Goal: Find contact information: Find contact information

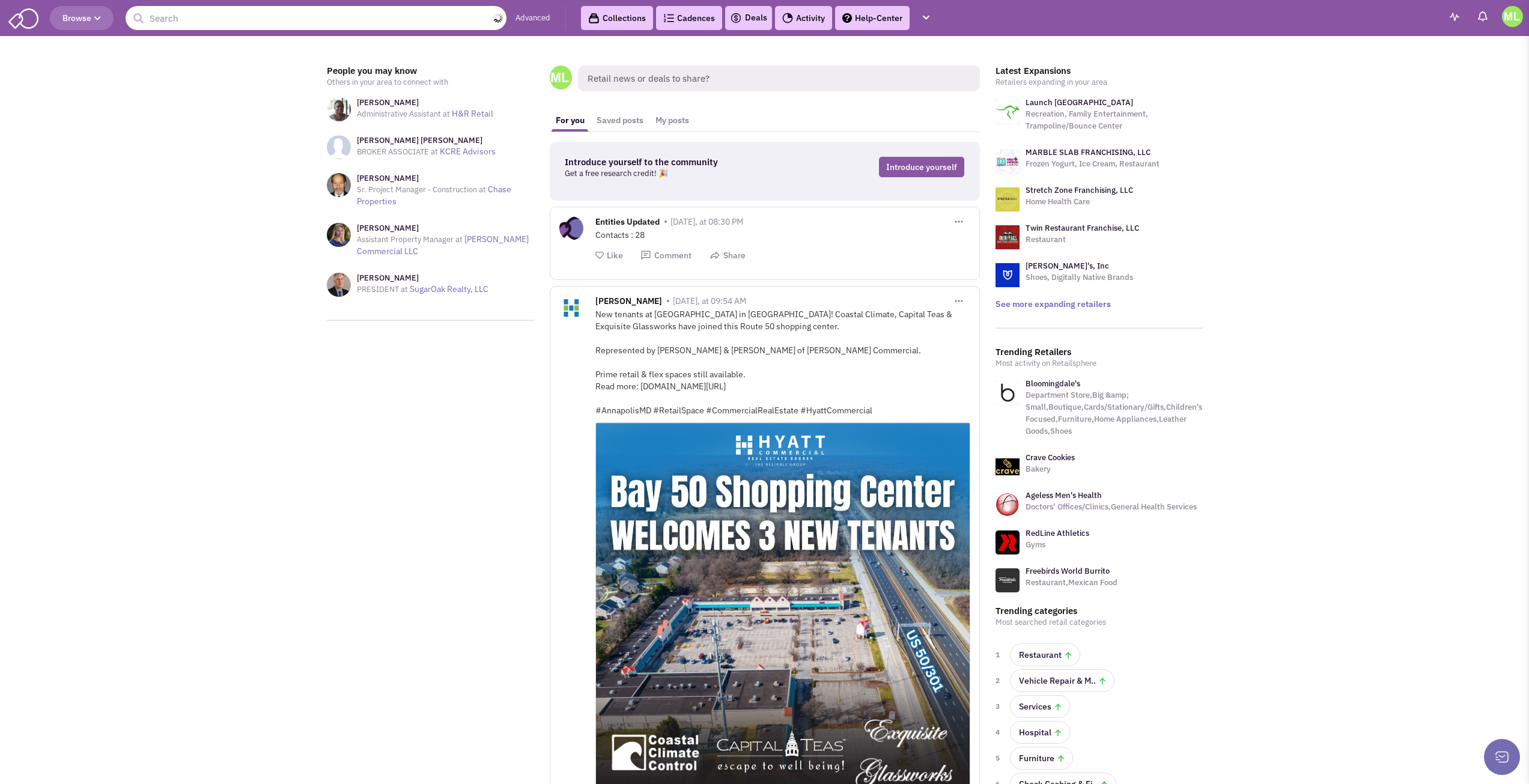
click at [483, 13] on input "text" at bounding box center [316, 18] width 381 height 24
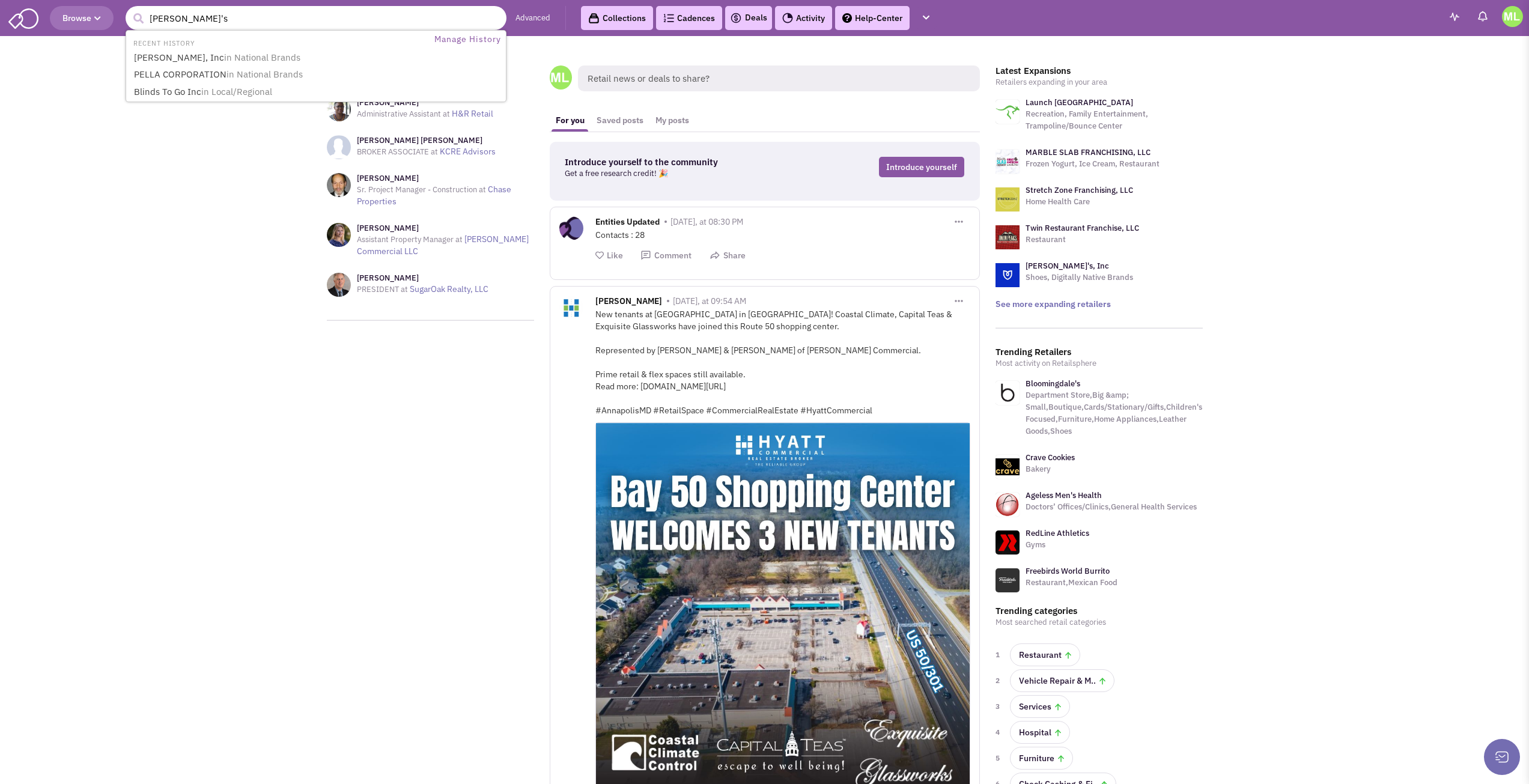
type input "levi's"
click at [129, 10] on button "submit" at bounding box center [138, 19] width 18 height 18
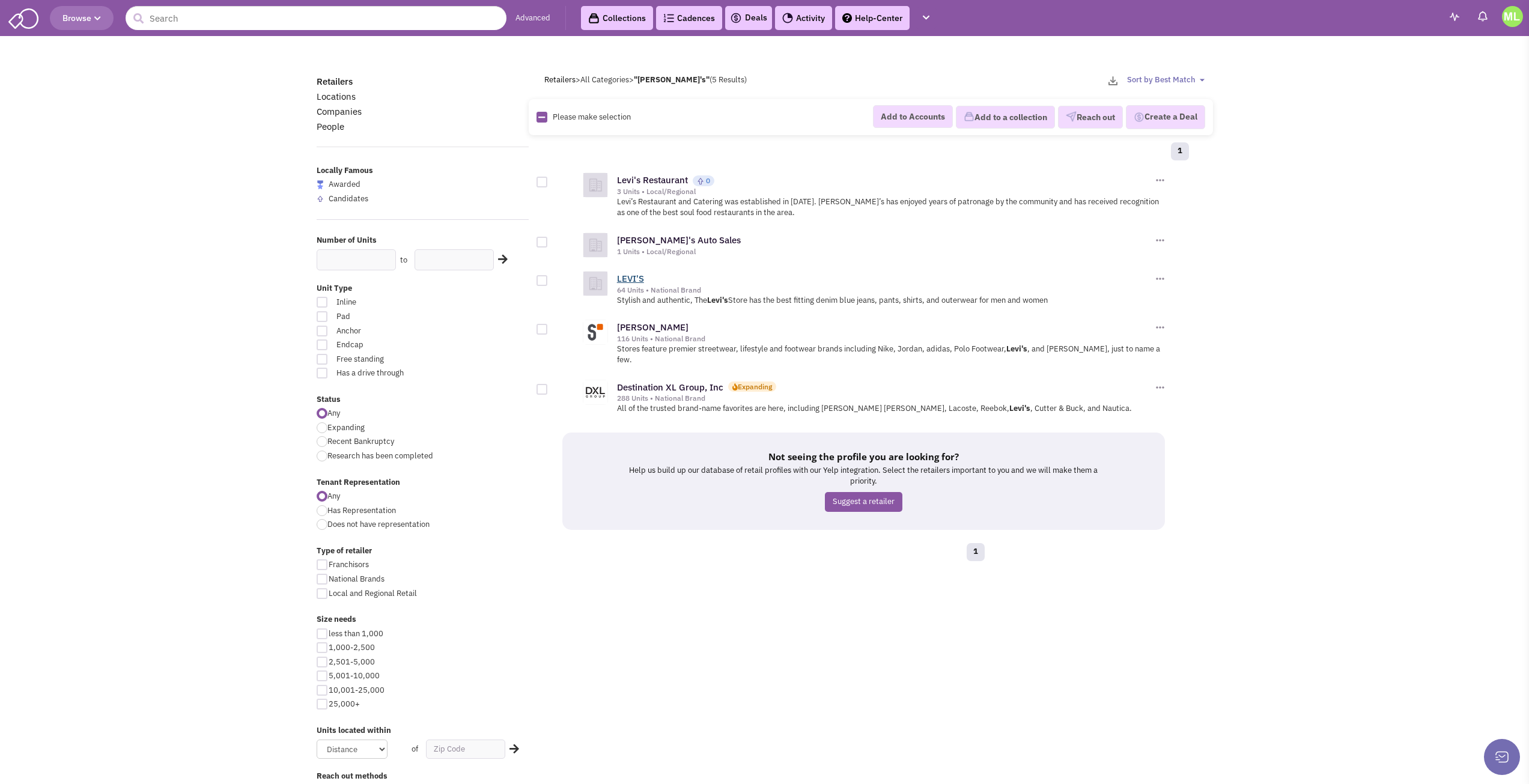
click at [633, 280] on link "LEVI'S" at bounding box center [630, 279] width 27 height 11
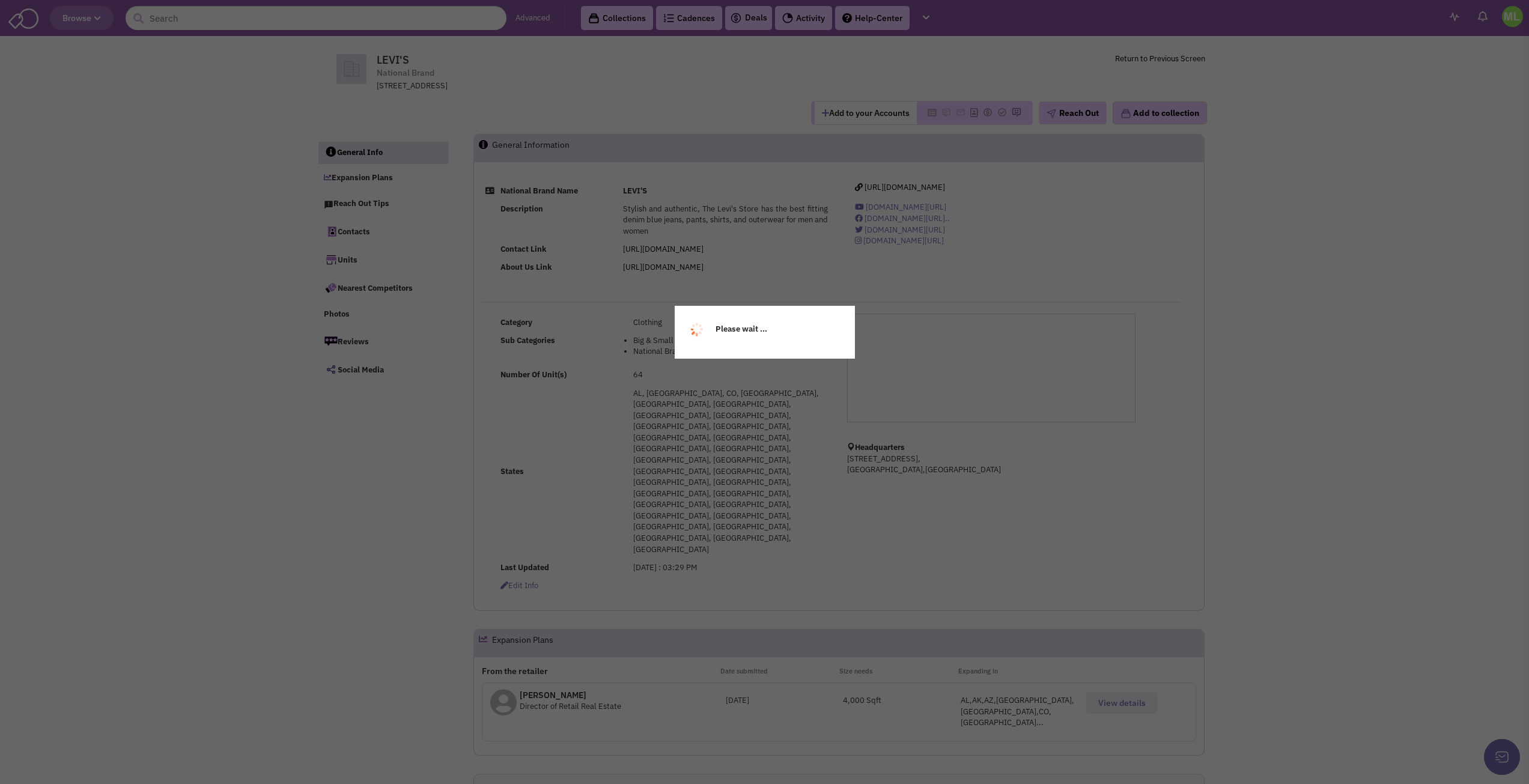
select select
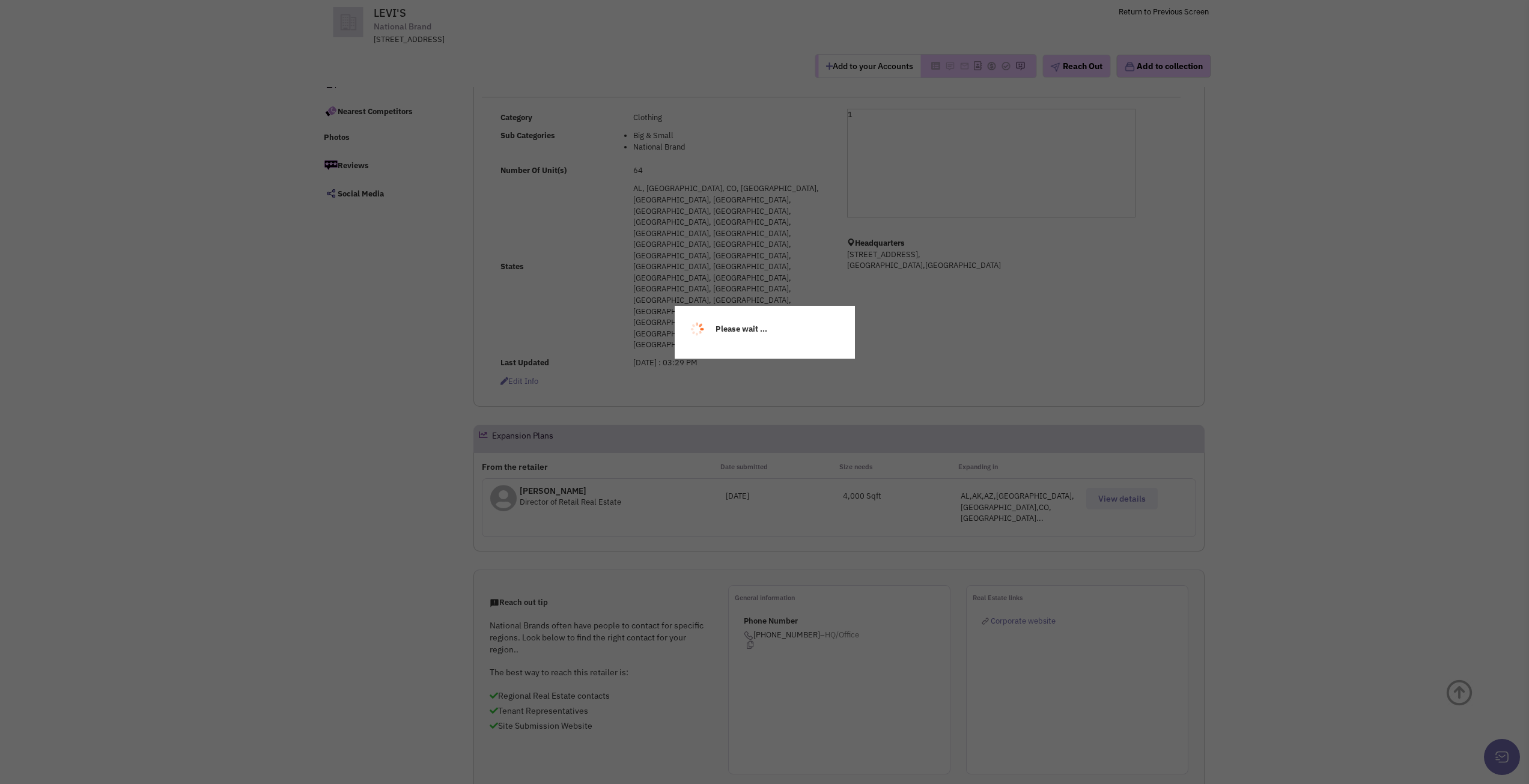
scroll to position [180, 0]
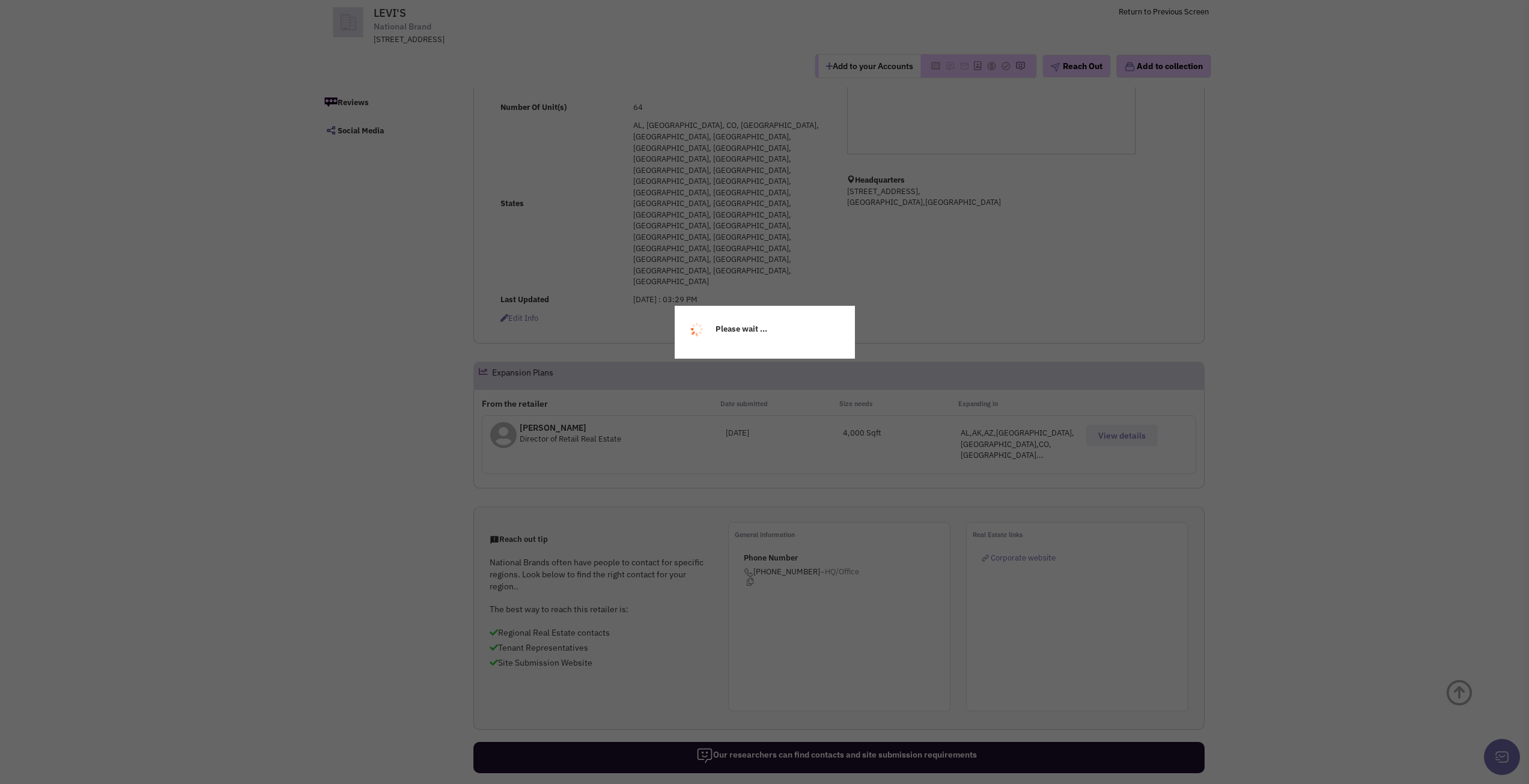
select select
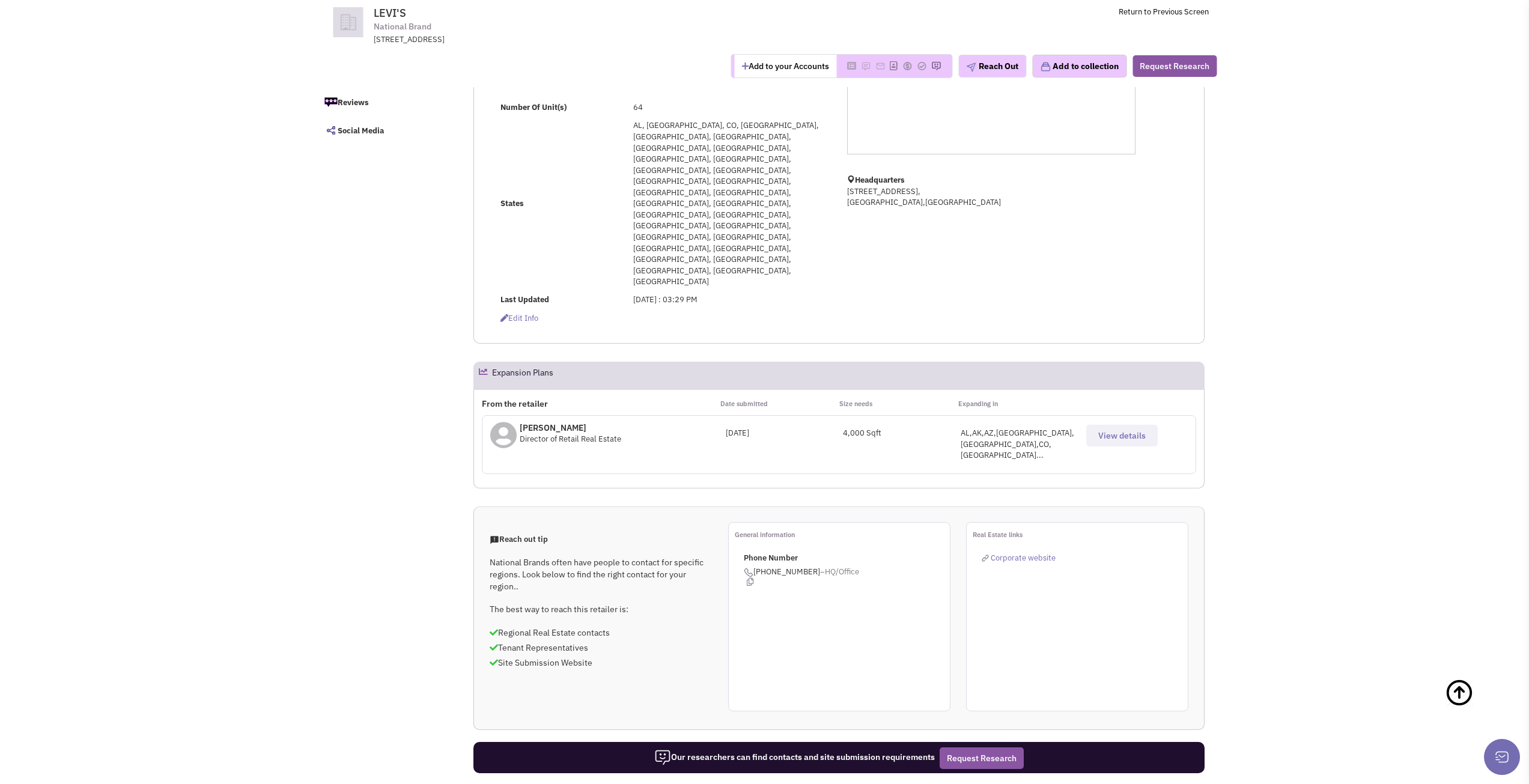
click at [988, 427] on div "AL,AK,AZ,AR,CA,CO,CT..." at bounding box center [1020, 444] width 118 height 34
click at [1127, 425] on button "View details" at bounding box center [1123, 435] width 72 height 22
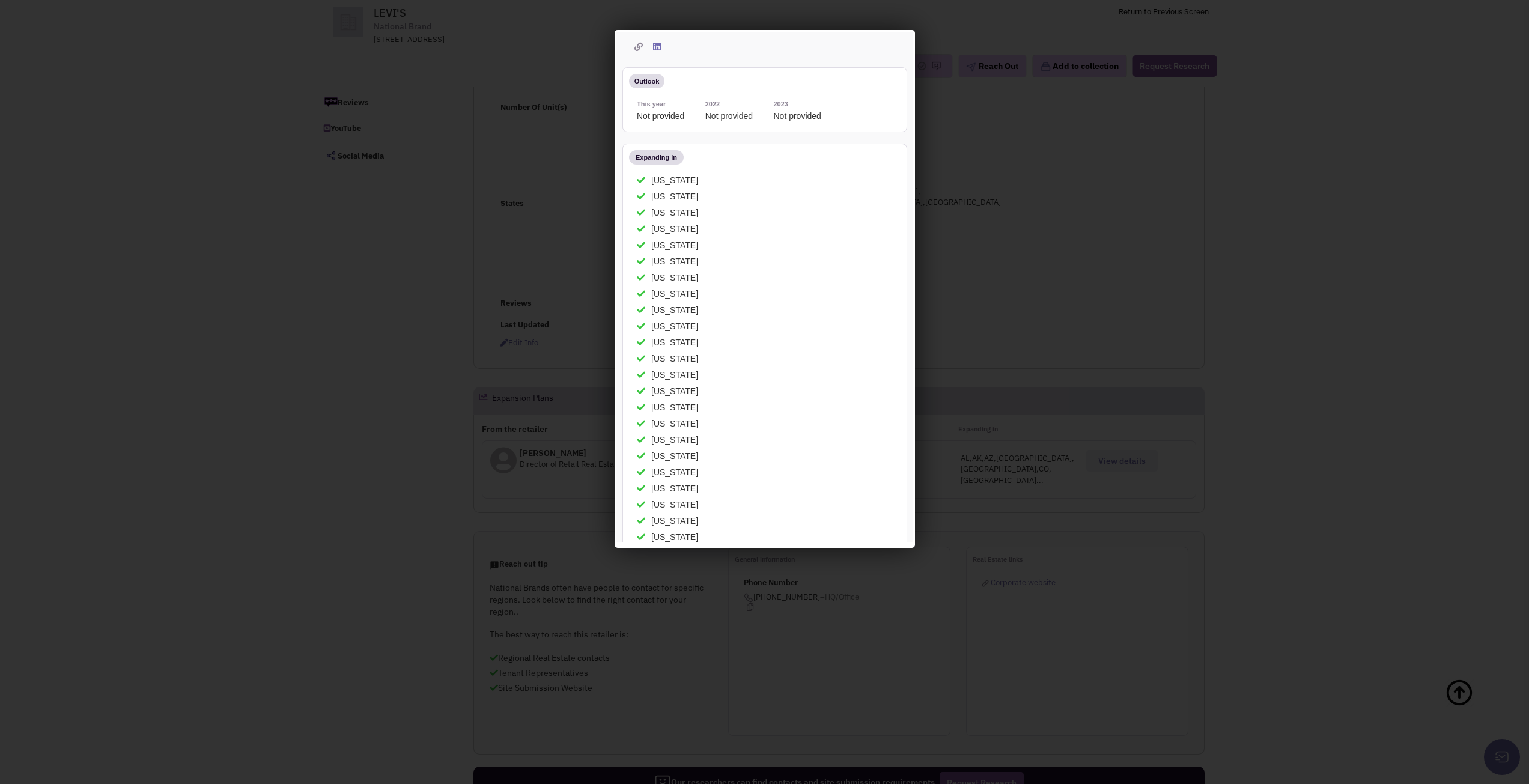
scroll to position [0, 0]
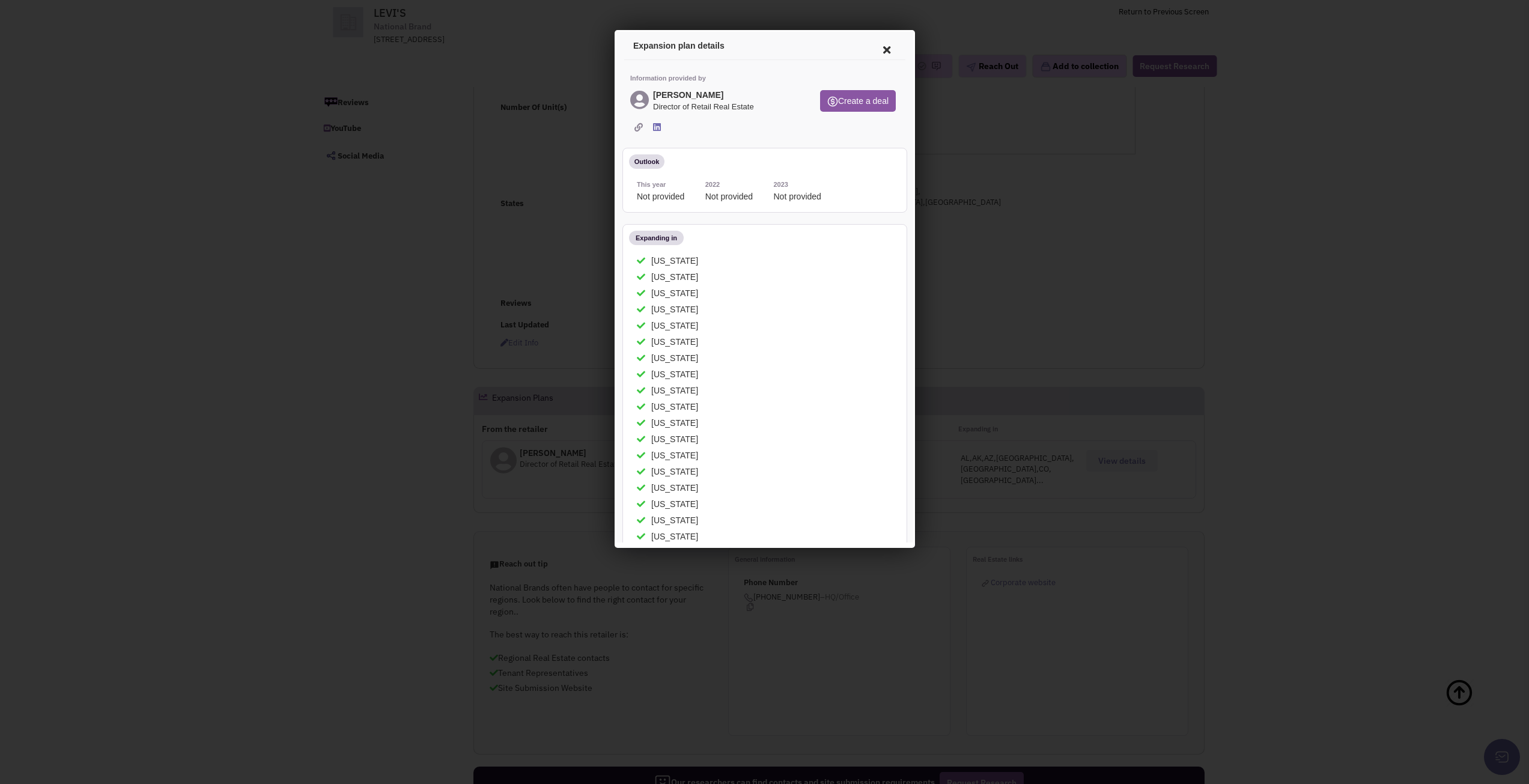
drag, startPoint x: 491, startPoint y: 194, endPoint x: 503, endPoint y: 196, distance: 12.2
click at [494, 196] on div at bounding box center [764, 392] width 1529 height 784
drag, startPoint x: 880, startPoint y: 47, endPoint x: 1531, endPoint y: 293, distance: 695.9
click at [880, 47] on icon at bounding box center [885, 48] width 25 height 29
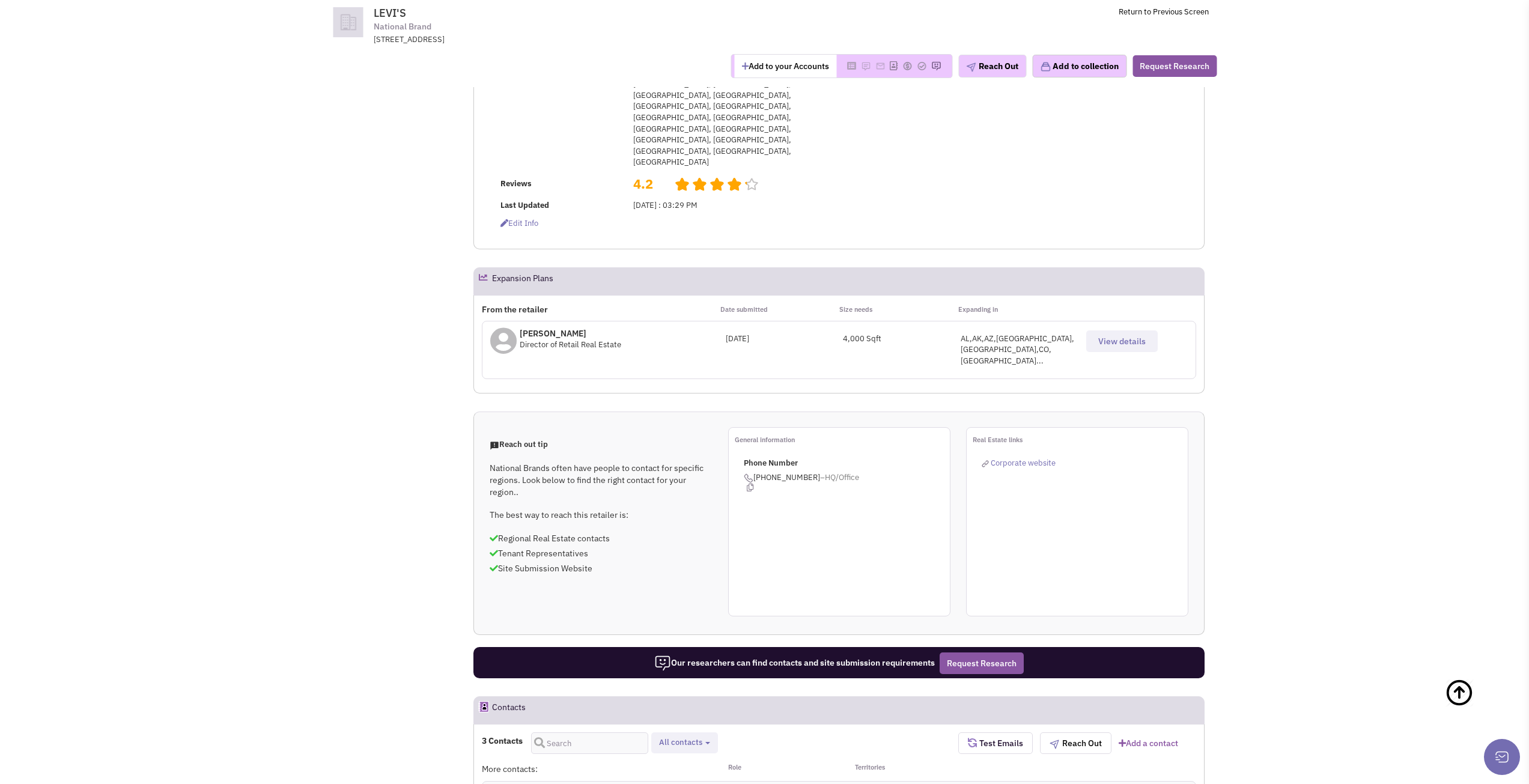
scroll to position [300, 0]
copy span "mseiler@levi.com"
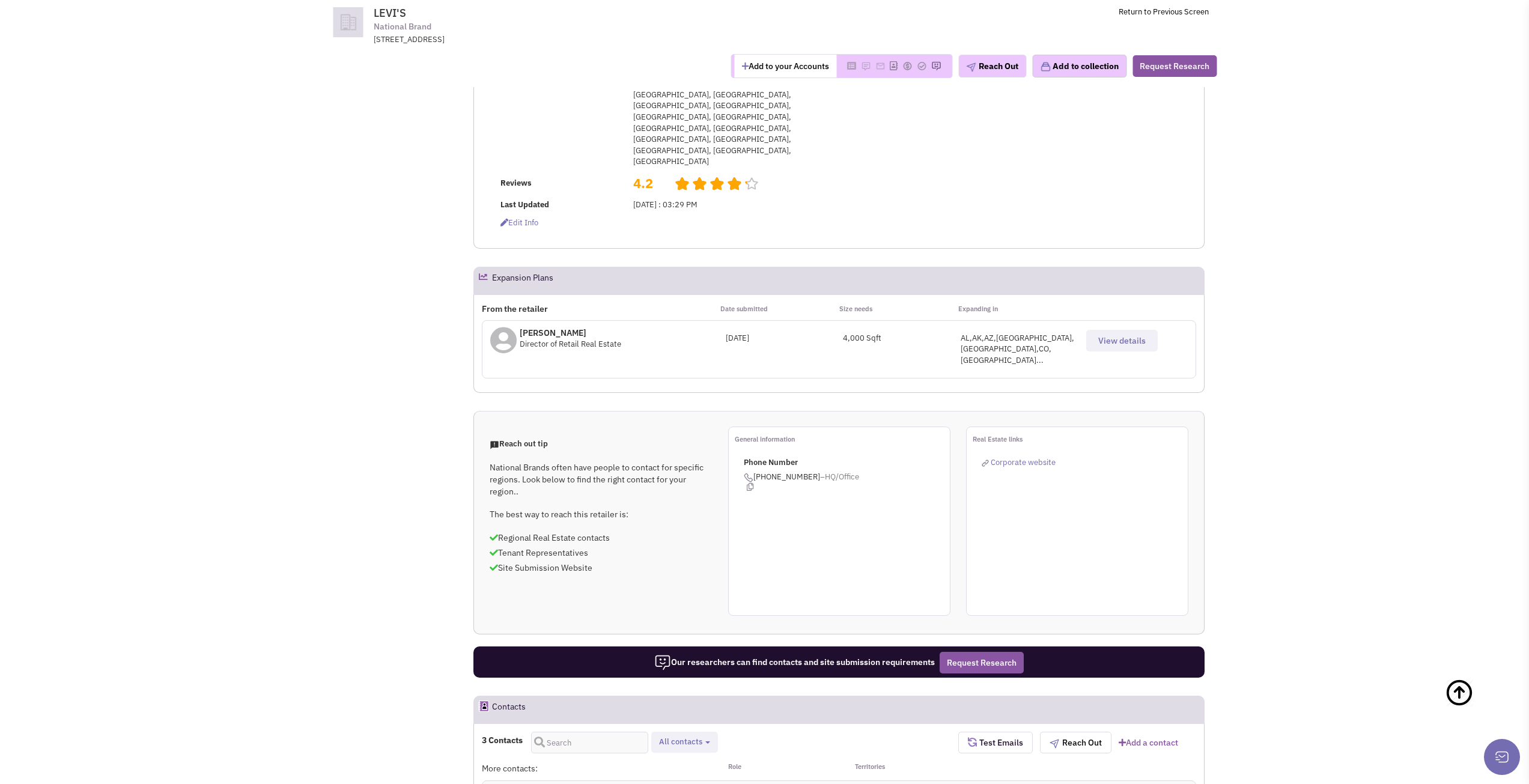
scroll to position [0, 0]
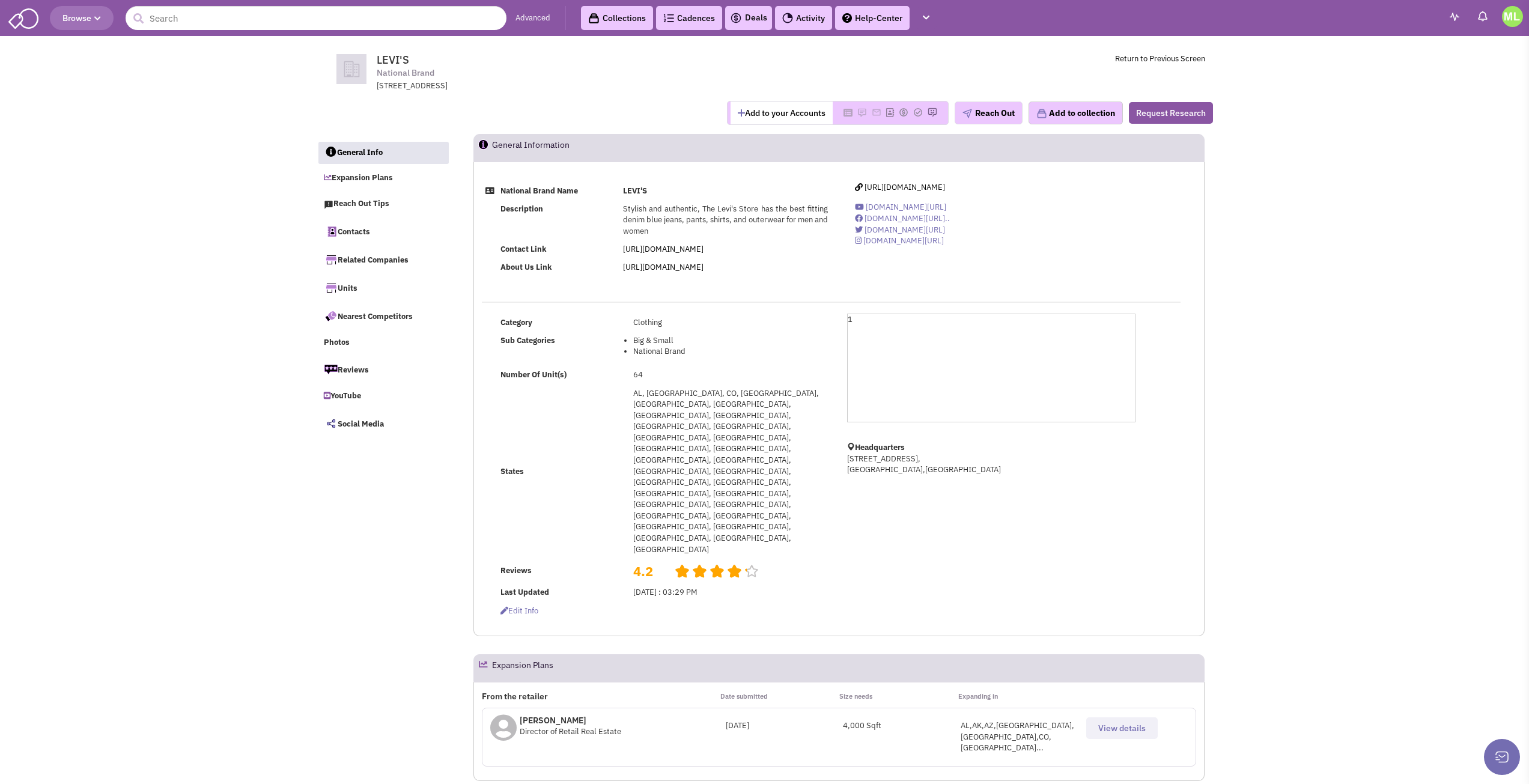
click at [86, 25] on button "Browse" at bounding box center [81, 18] width 64 height 24
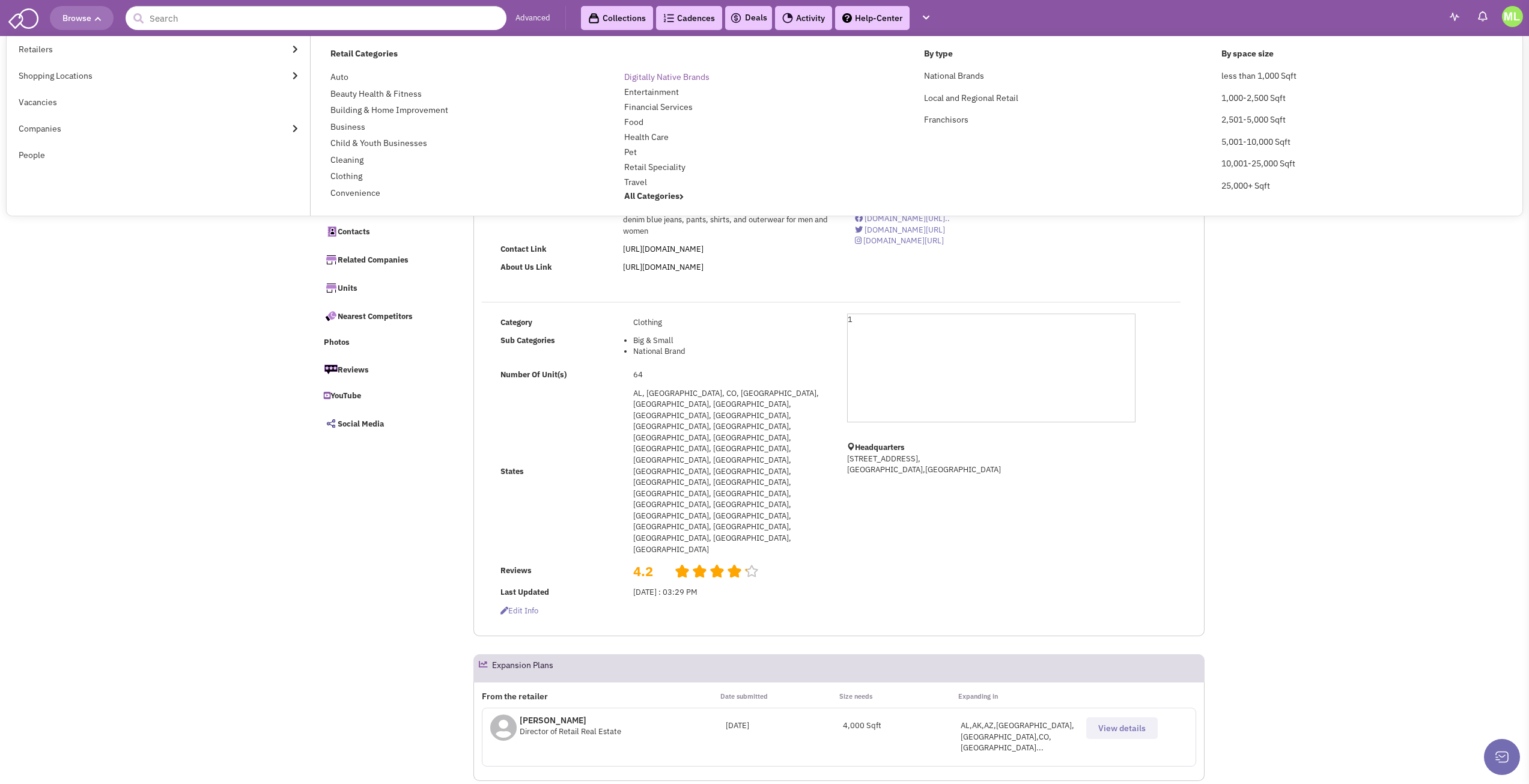
click at [640, 75] on link "Digitally Native Brands" at bounding box center [667, 77] width 86 height 11
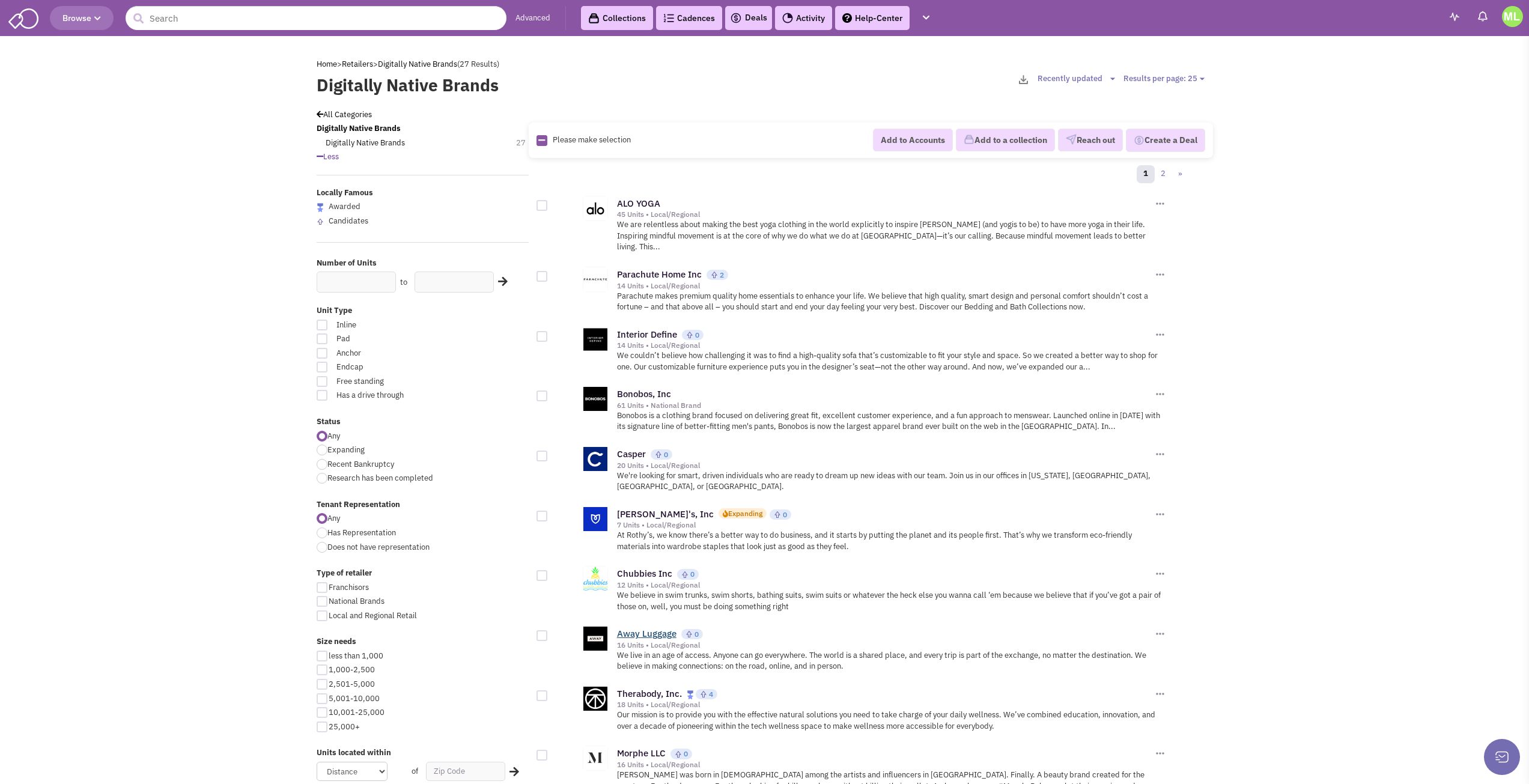
drag, startPoint x: 654, startPoint y: 387, endPoint x: 632, endPoint y: 624, distance: 238.0
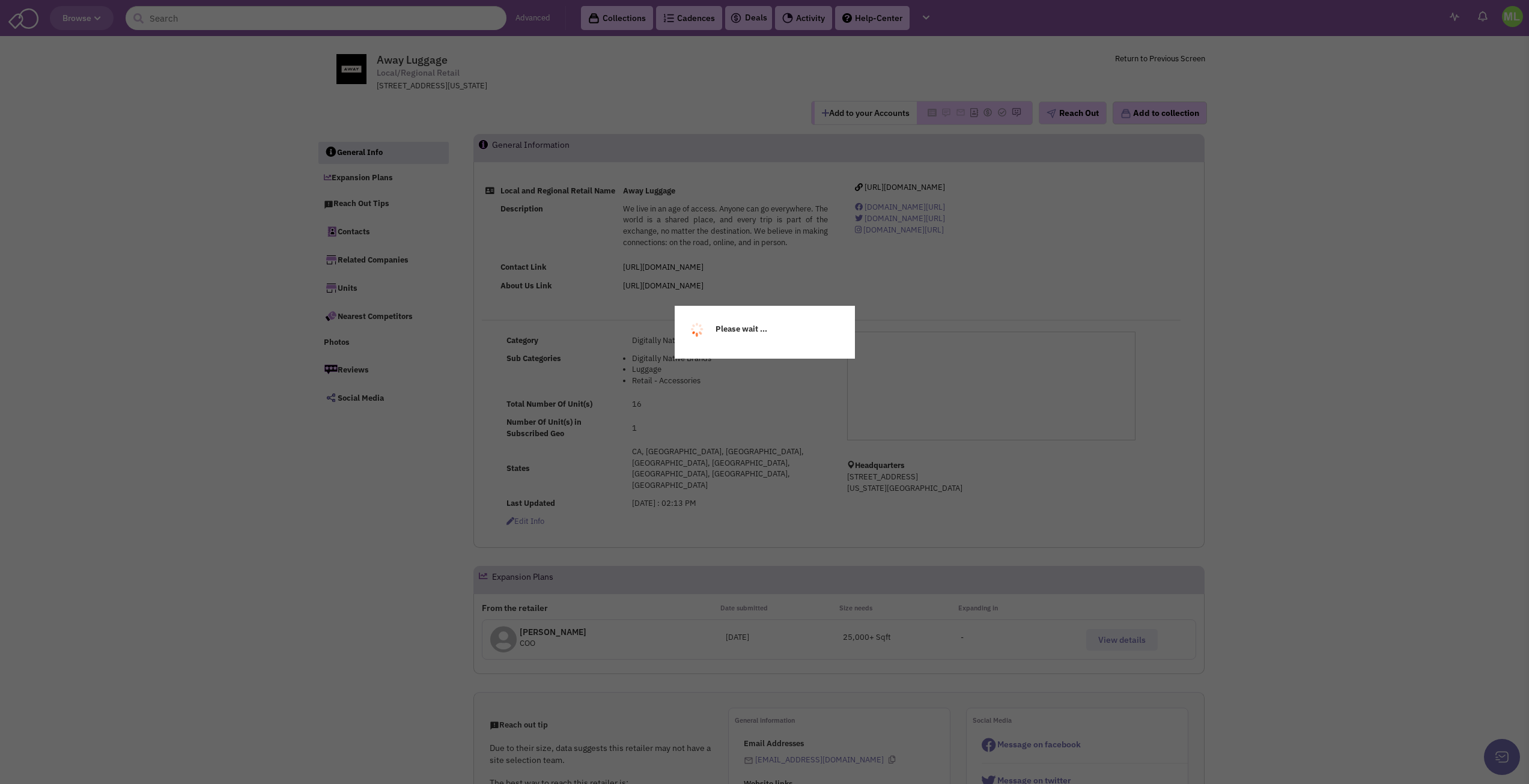
select select
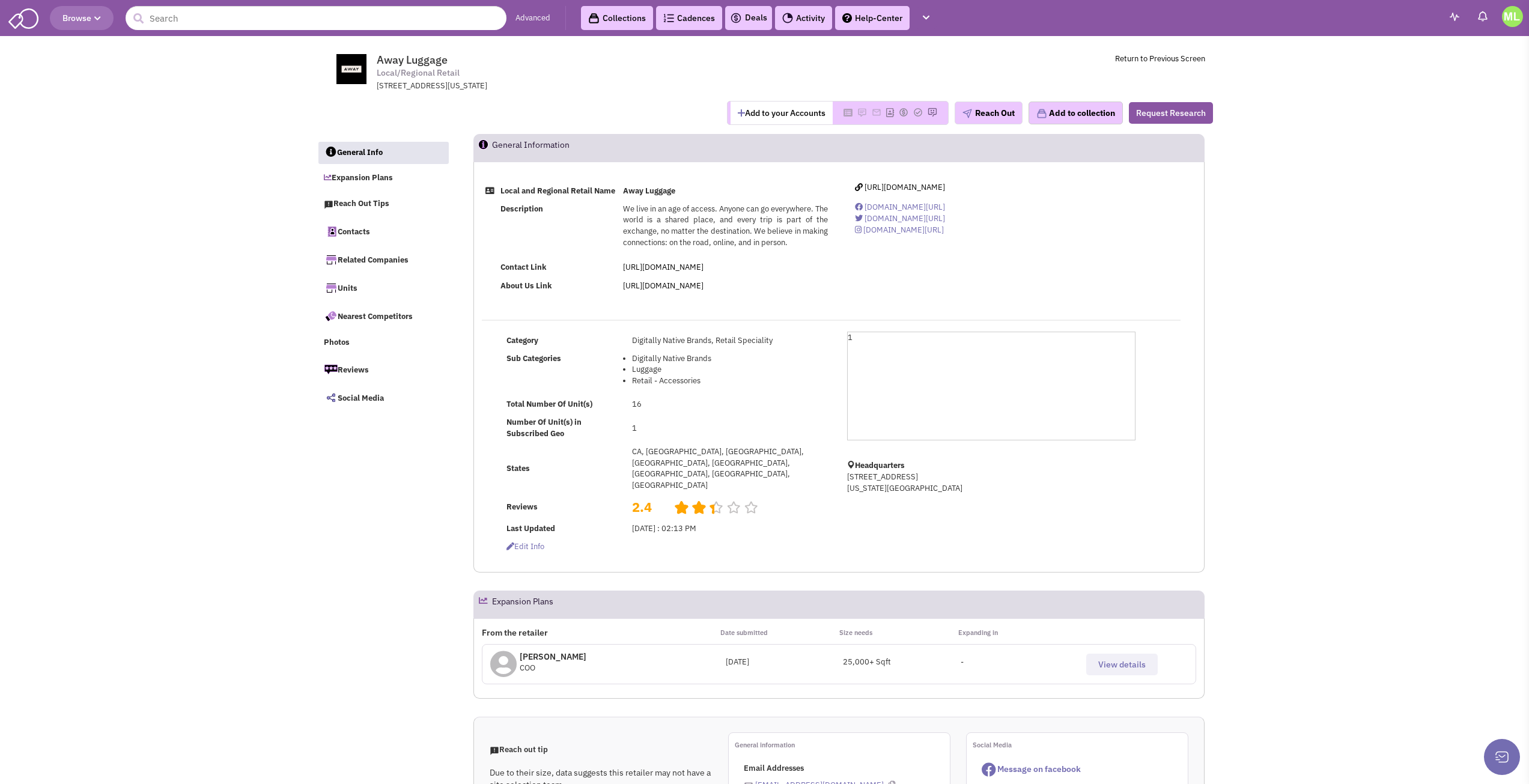
click at [724, 466] on td "CA, [GEOGRAPHIC_DATA], [GEOGRAPHIC_DATA], [GEOGRAPHIC_DATA], [GEOGRAPHIC_DATA],…" at bounding box center [729, 469] width 202 height 52
click at [724, 466] on td "CA, DC, IL, MA, NY, ON, TX, WA" at bounding box center [729, 469] width 202 height 52
click at [652, 194] on b "Away Luggage" at bounding box center [649, 191] width 52 height 11
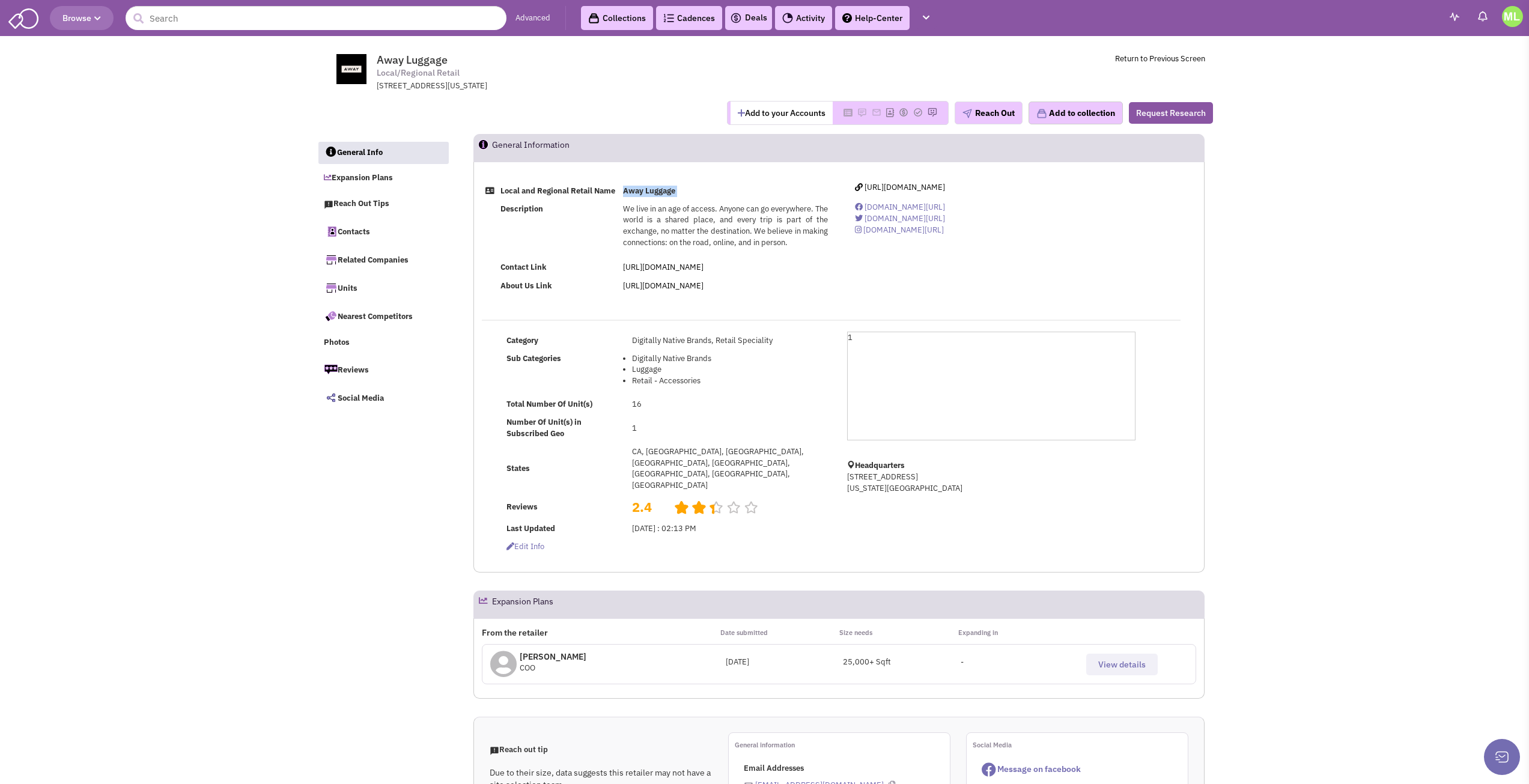
click at [652, 194] on b "Away Luggage" at bounding box center [649, 191] width 52 height 11
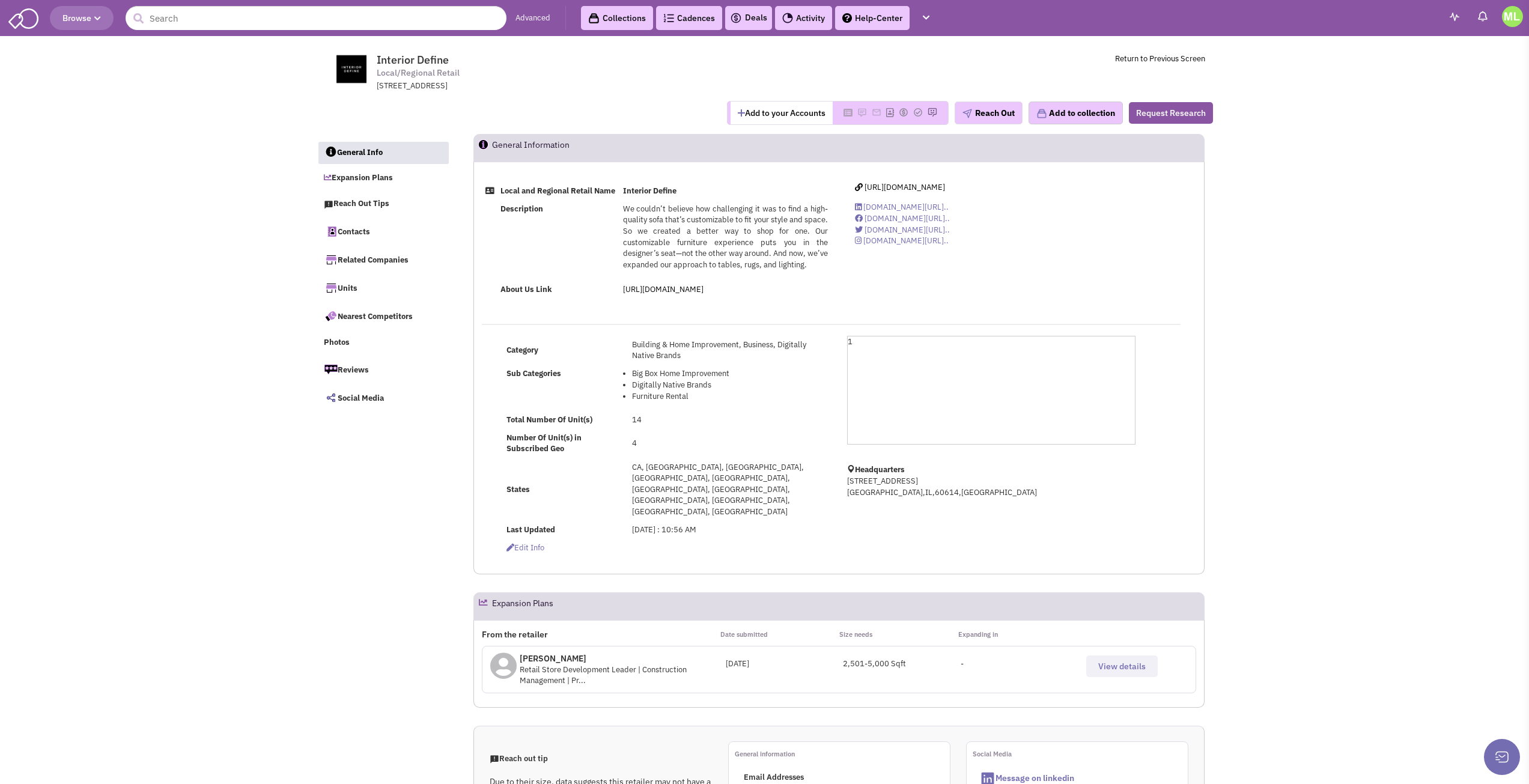
select select
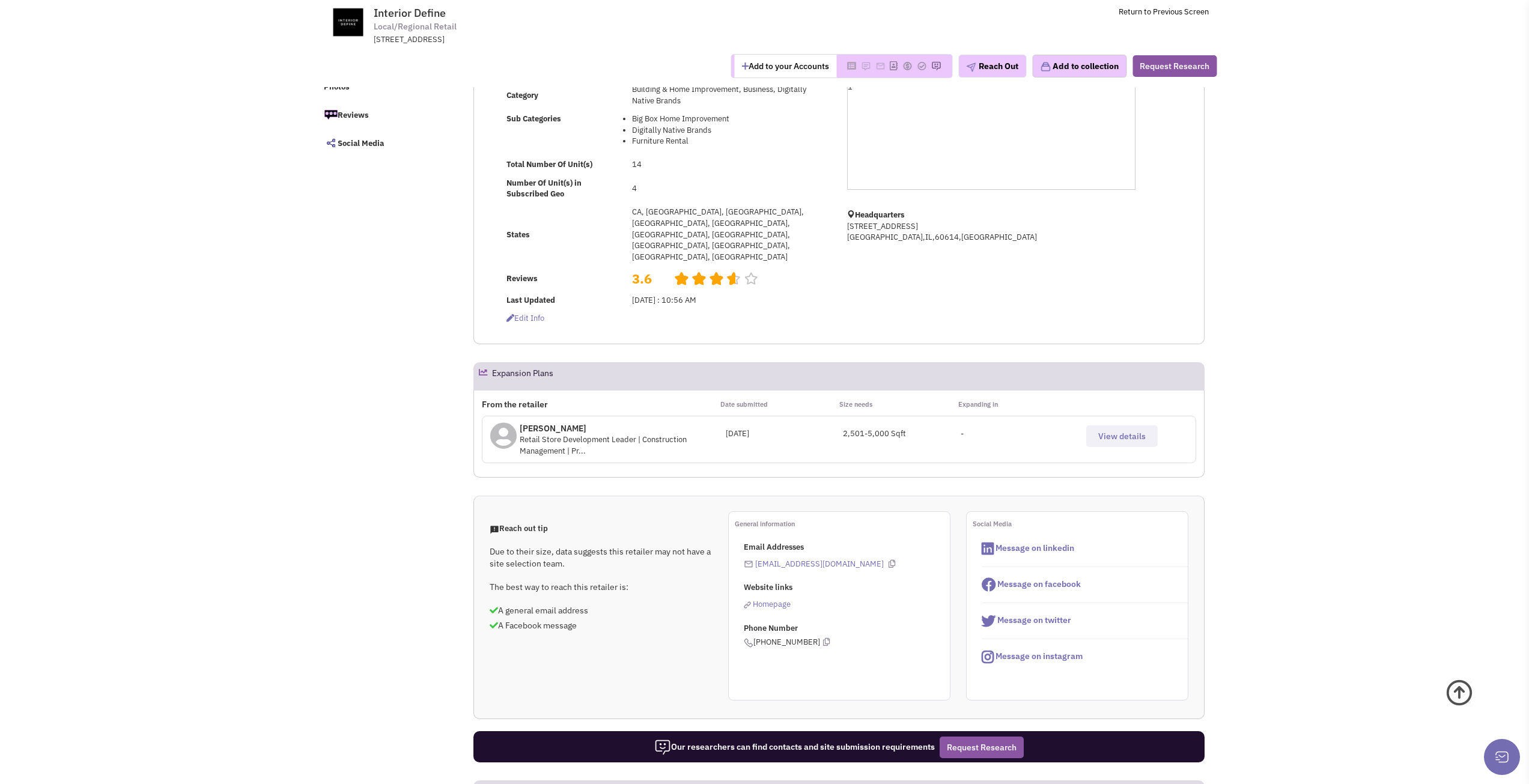
scroll to position [180, 0]
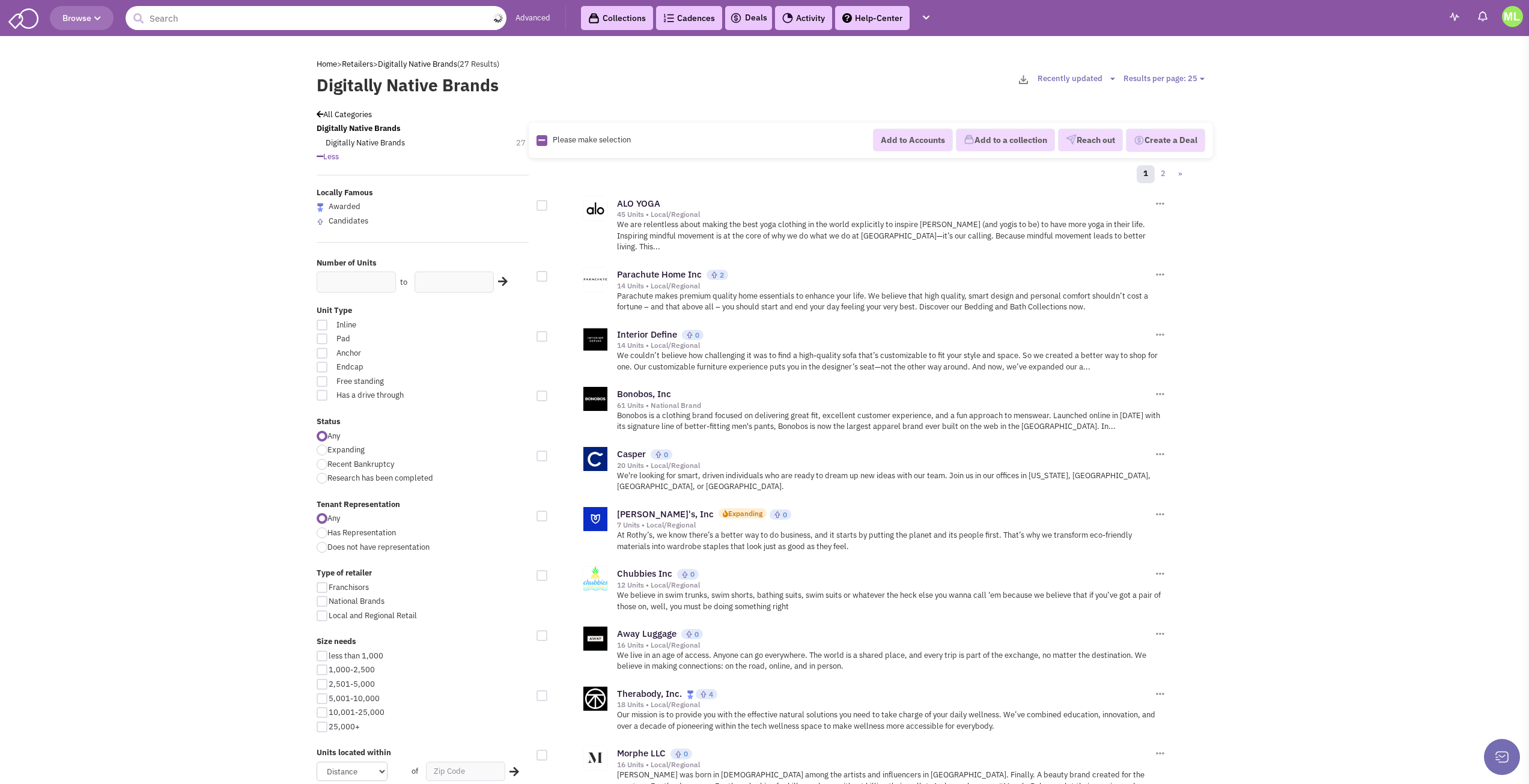
click at [430, 13] on input "text" at bounding box center [316, 18] width 381 height 24
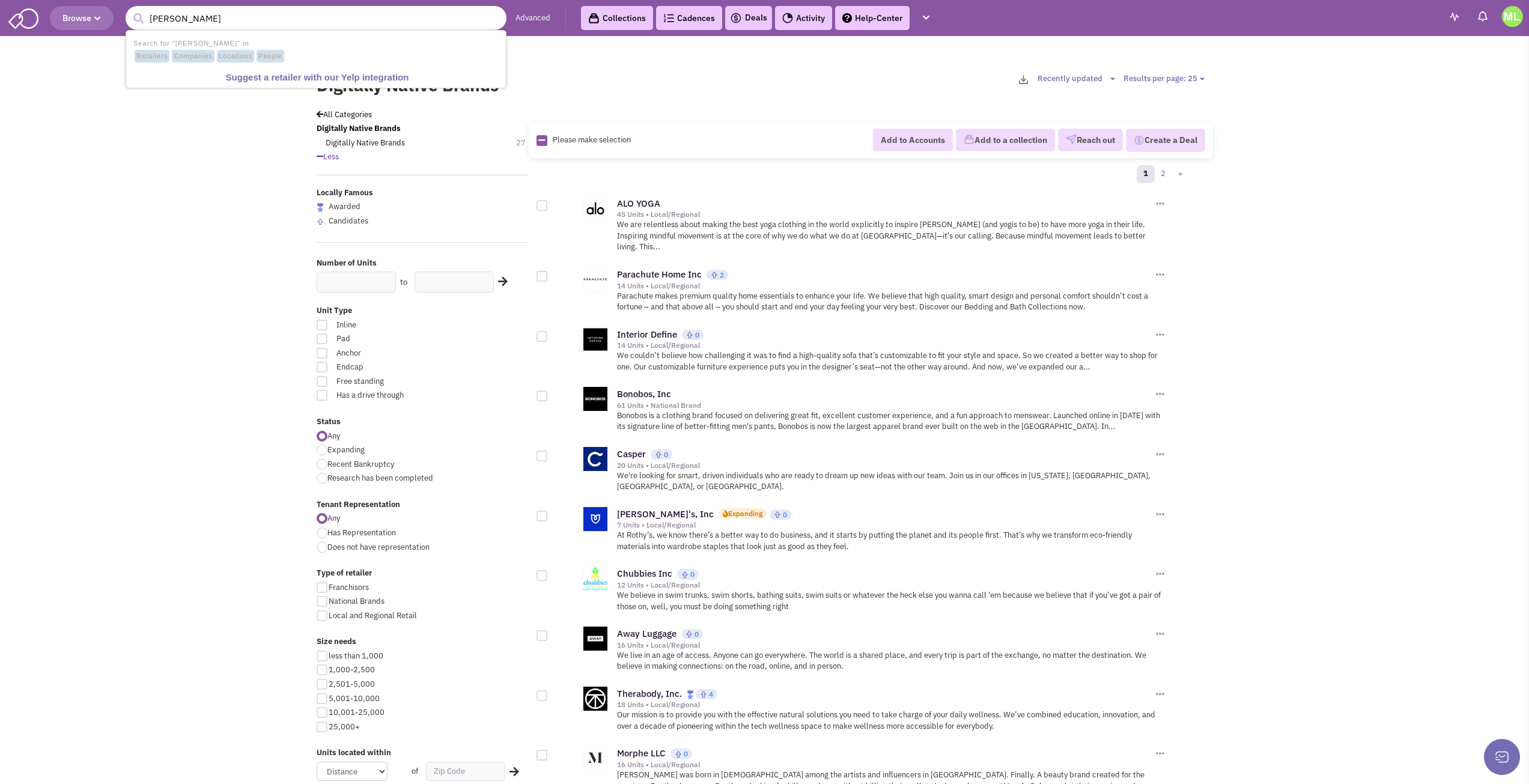
type input "[PERSON_NAME]"
click at [129, 10] on button "submit" at bounding box center [138, 19] width 18 height 18
